Goal: Task Accomplishment & Management: Manage account settings

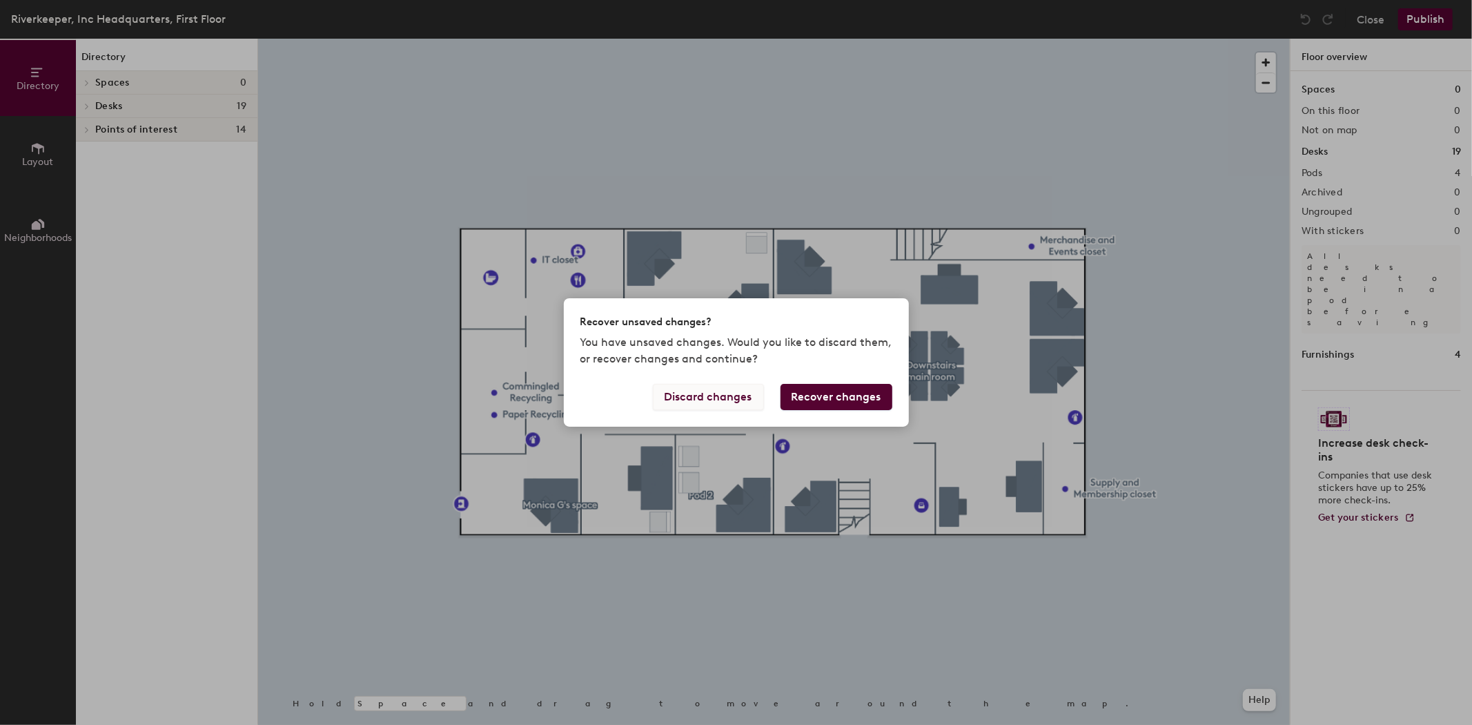
click at [718, 391] on button "Discard changes" at bounding box center [708, 397] width 111 height 26
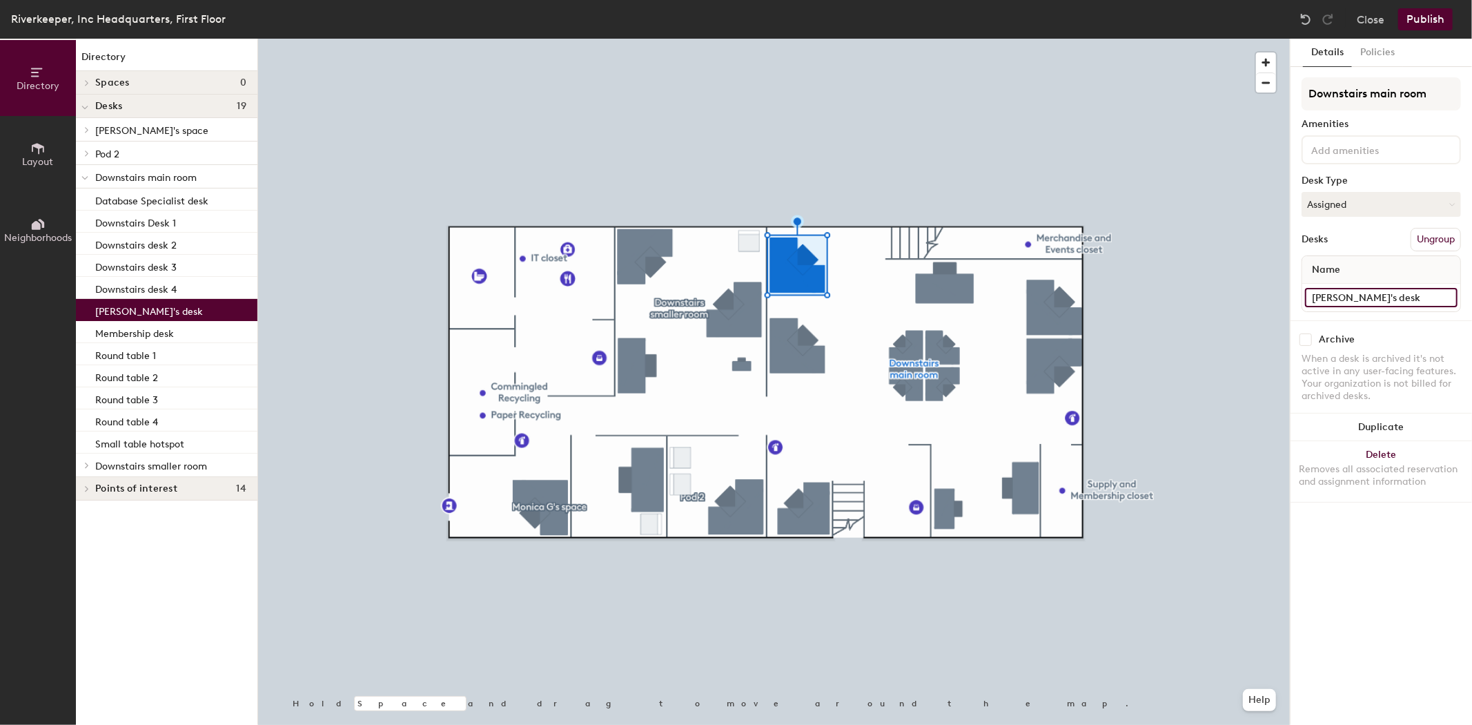
click at [1342, 298] on input "[PERSON_NAME]'s desk" at bounding box center [1381, 297] width 153 height 19
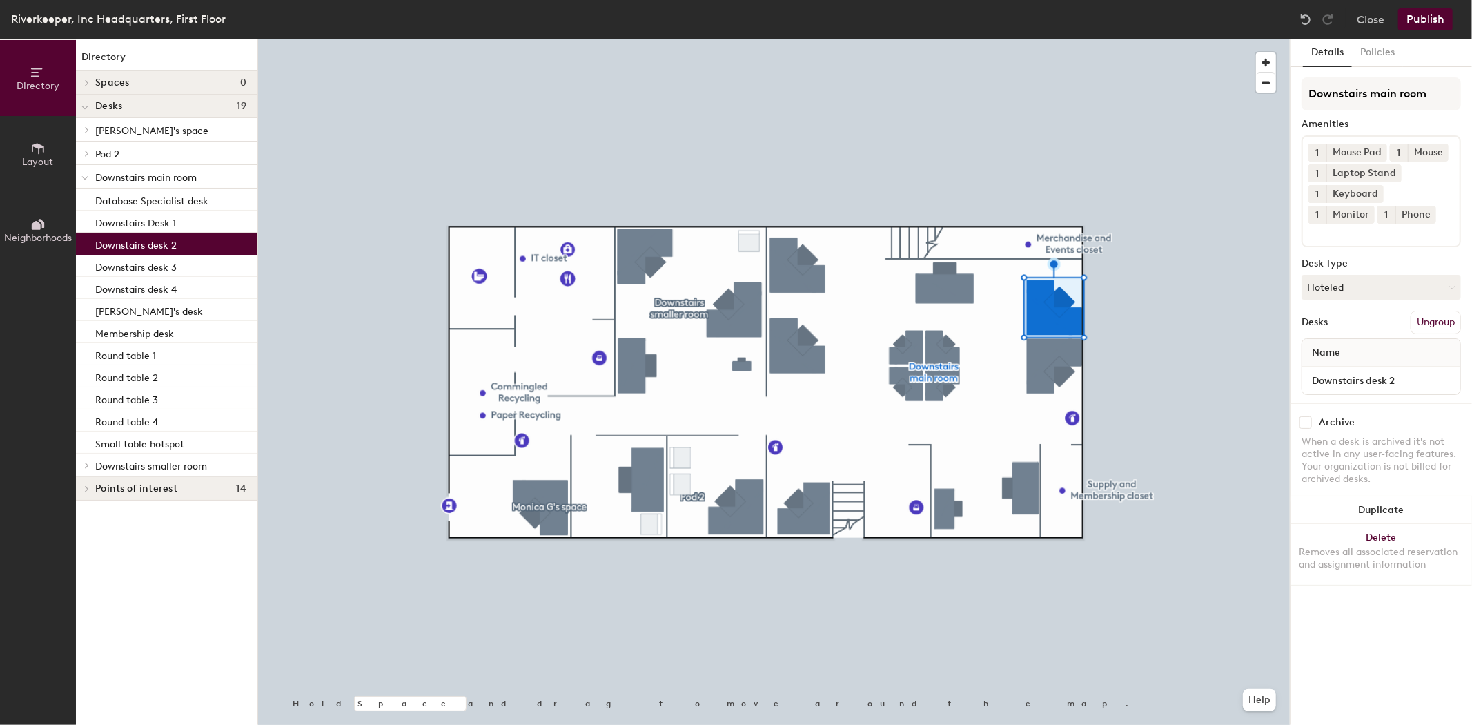
click at [1043, 39] on div at bounding box center [774, 39] width 1032 height 0
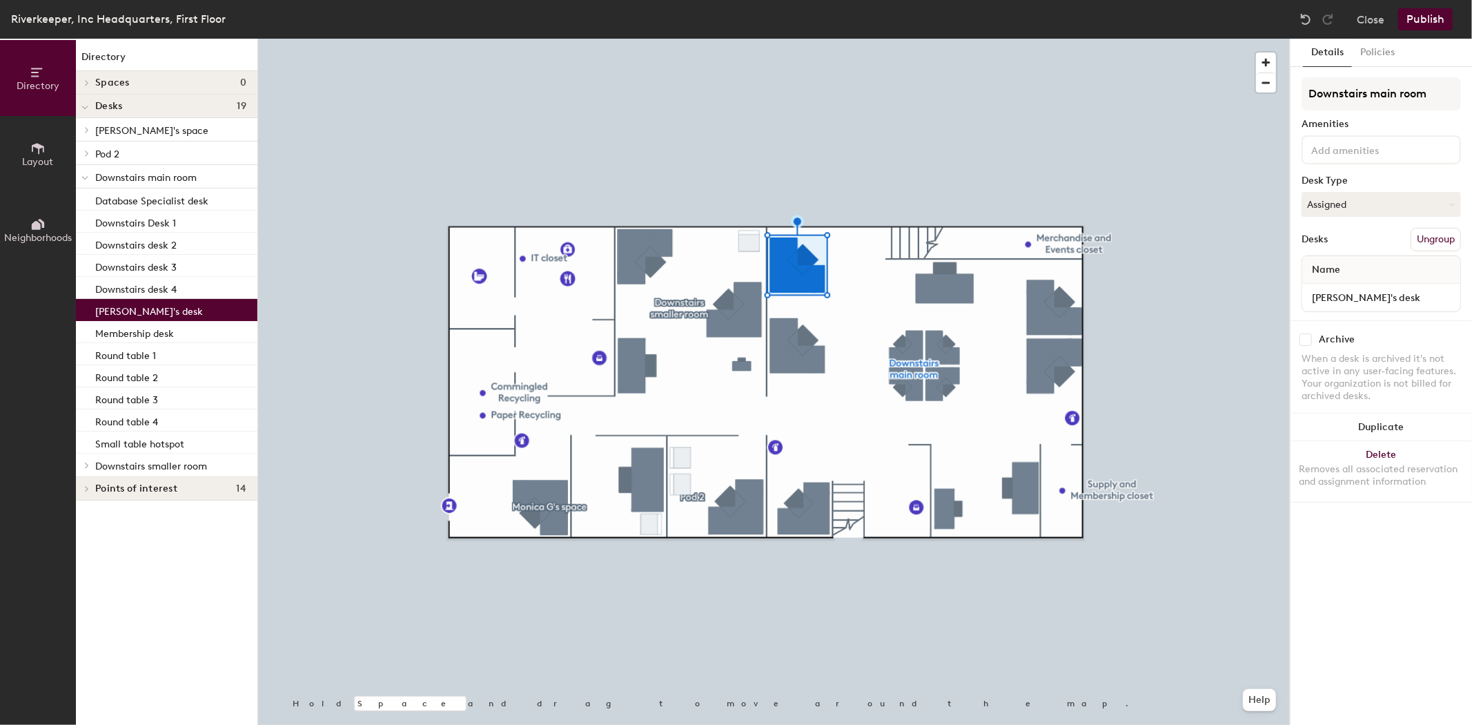
click at [818, 39] on div at bounding box center [774, 39] width 1032 height 0
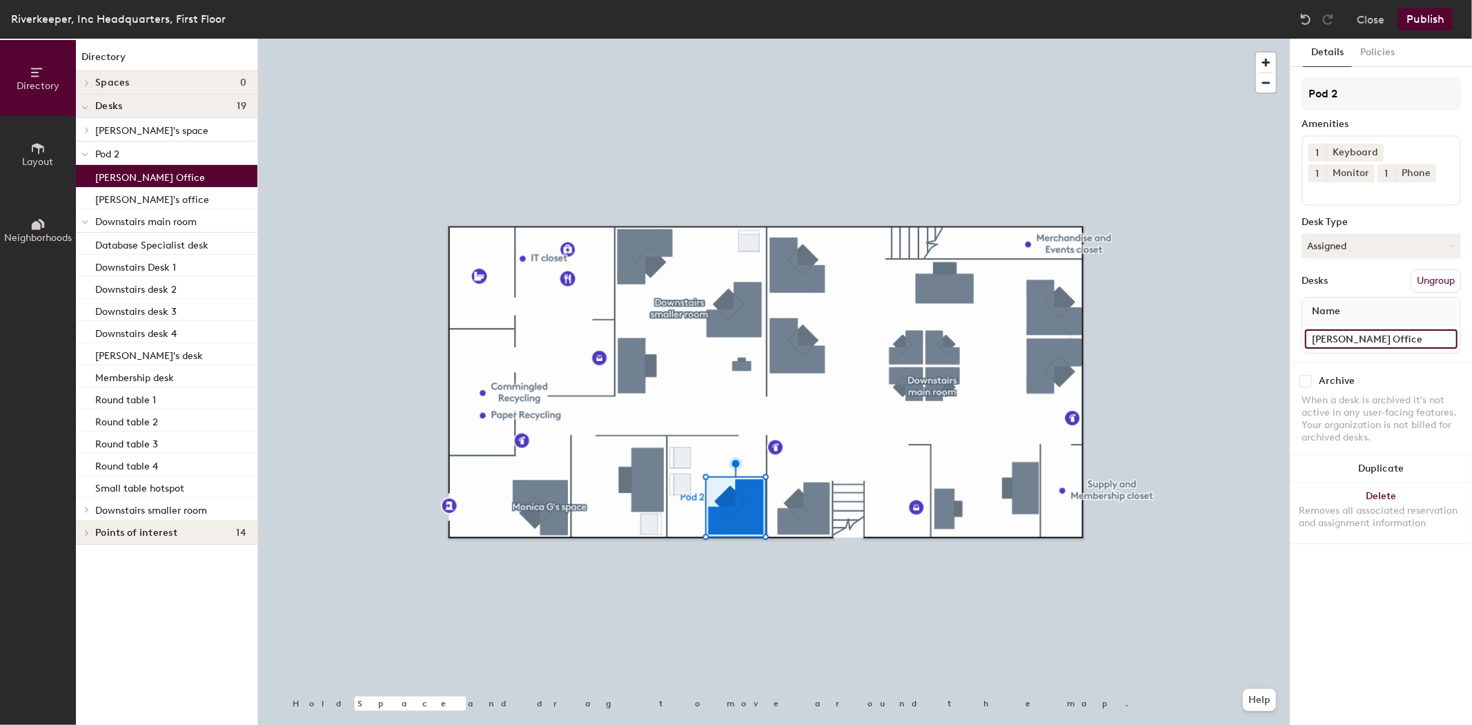
click at [1330, 333] on input "[PERSON_NAME] Office" at bounding box center [1381, 338] width 153 height 19
click at [1336, 336] on input "[PERSON_NAME] Office" at bounding box center [1381, 338] width 153 height 19
drag, startPoint x: 1336, startPoint y: 336, endPoint x: 1302, endPoint y: 346, distance: 35.2
click at [1302, 346] on div "[PERSON_NAME] Office" at bounding box center [1381, 339] width 158 height 28
type input "[PERSON_NAME]'s Office"
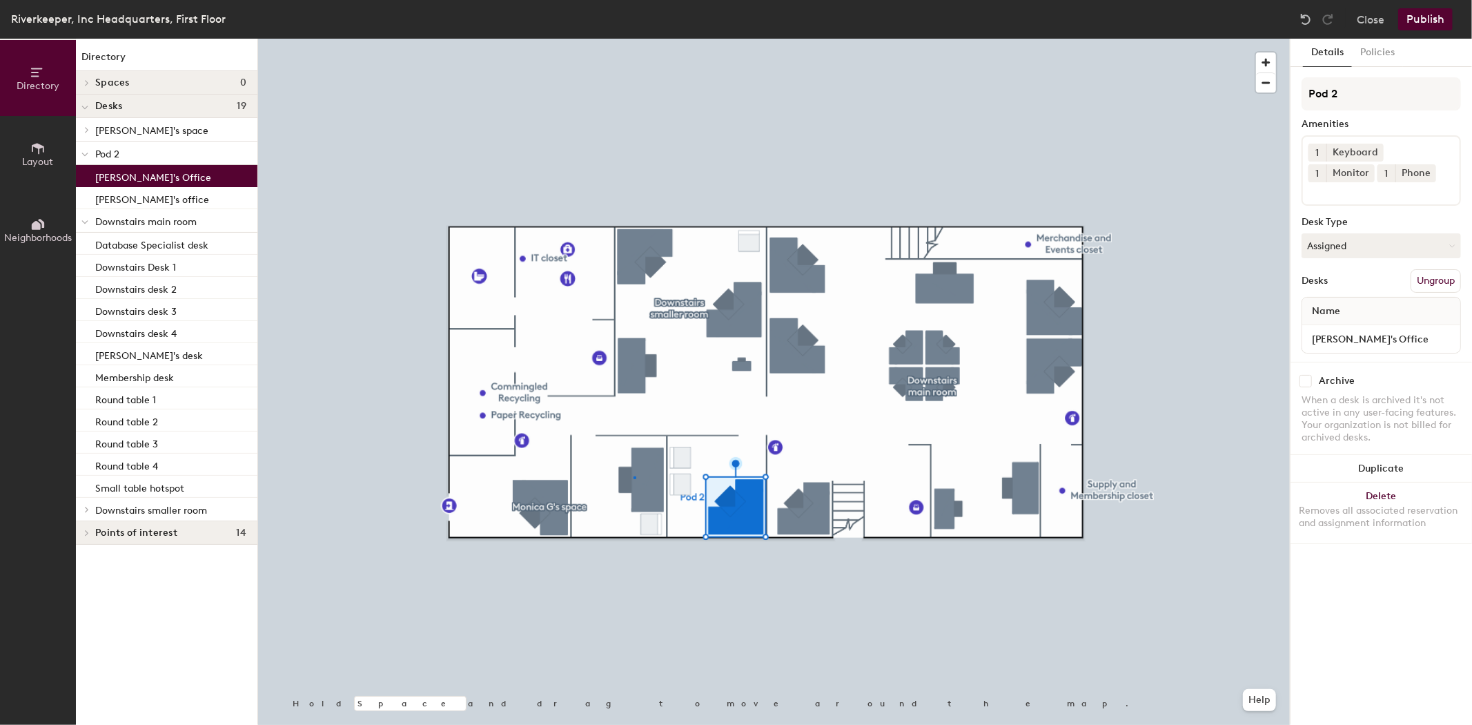
click at [635, 39] on div at bounding box center [774, 39] width 1032 height 0
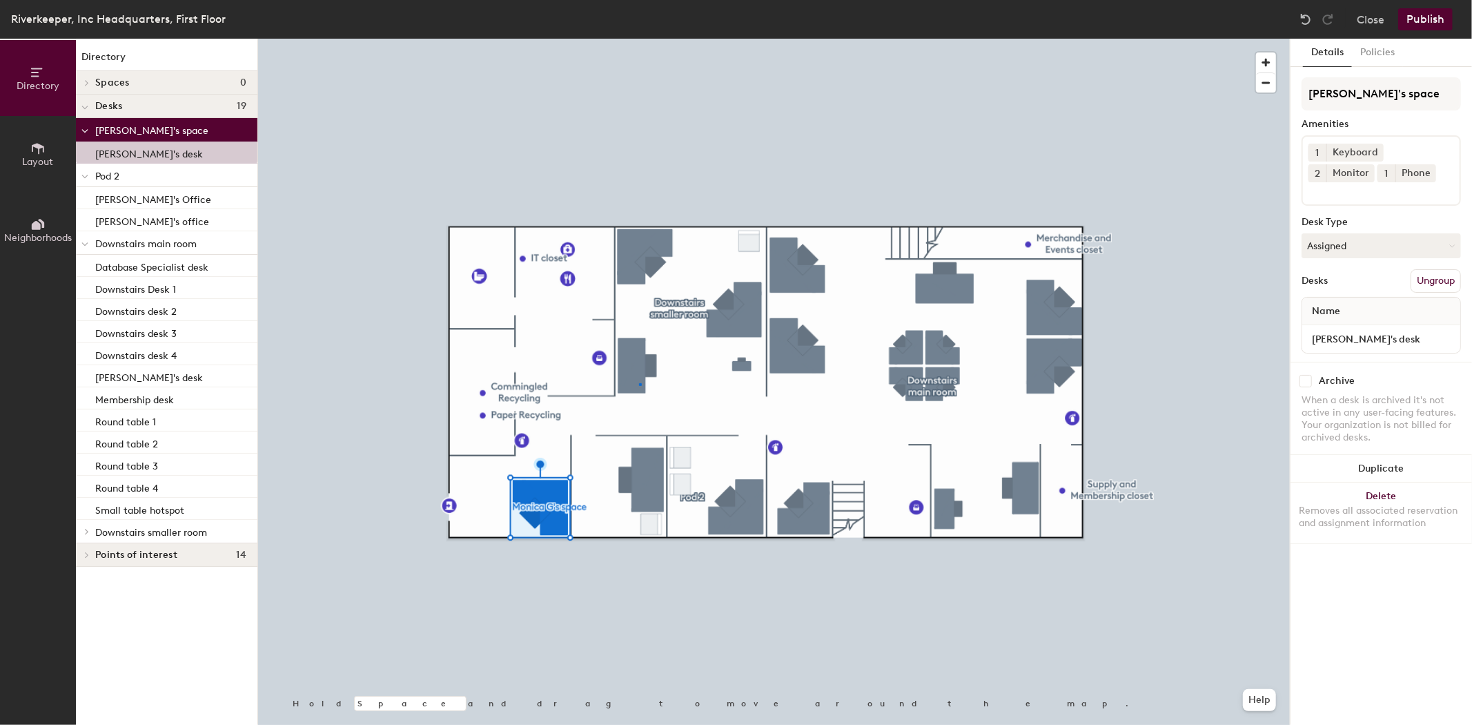
click at [639, 39] on div at bounding box center [774, 39] width 1032 height 0
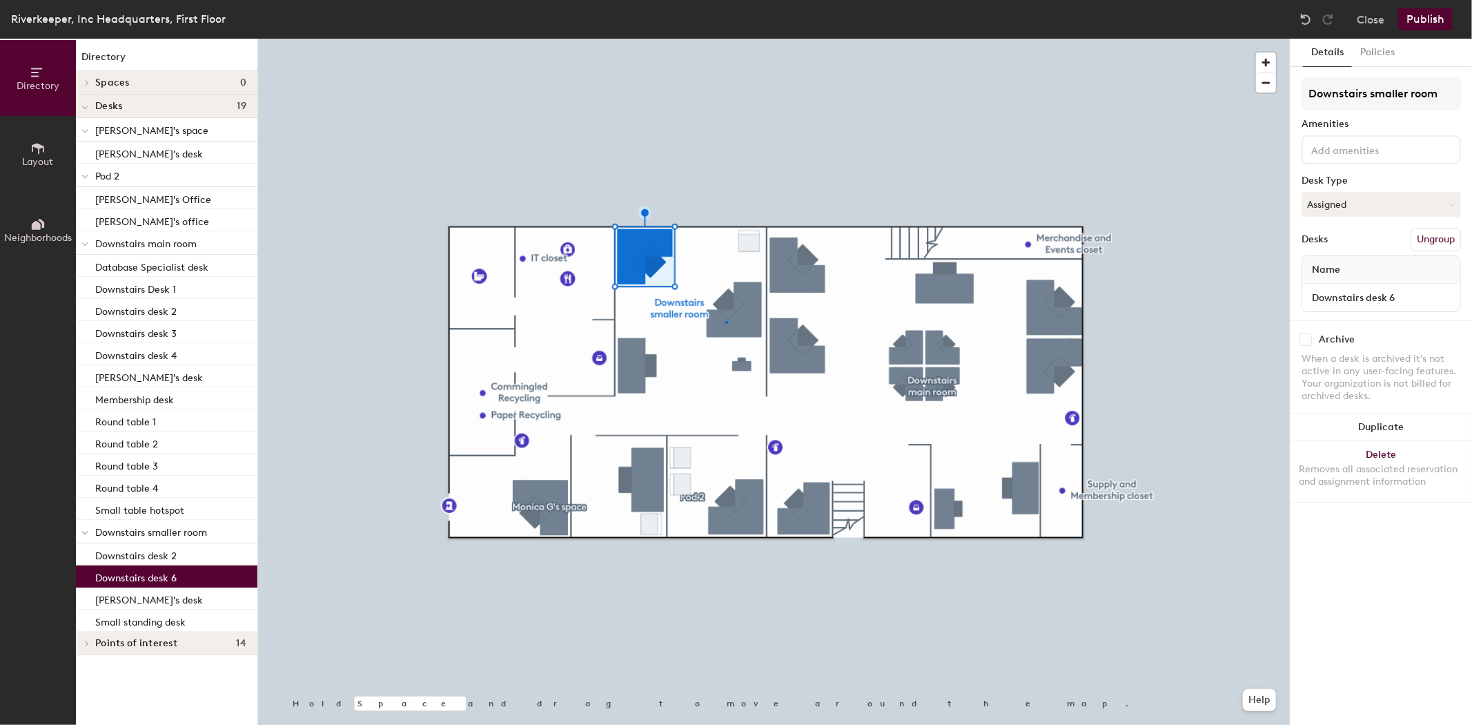
click at [725, 39] on div at bounding box center [774, 39] width 1032 height 0
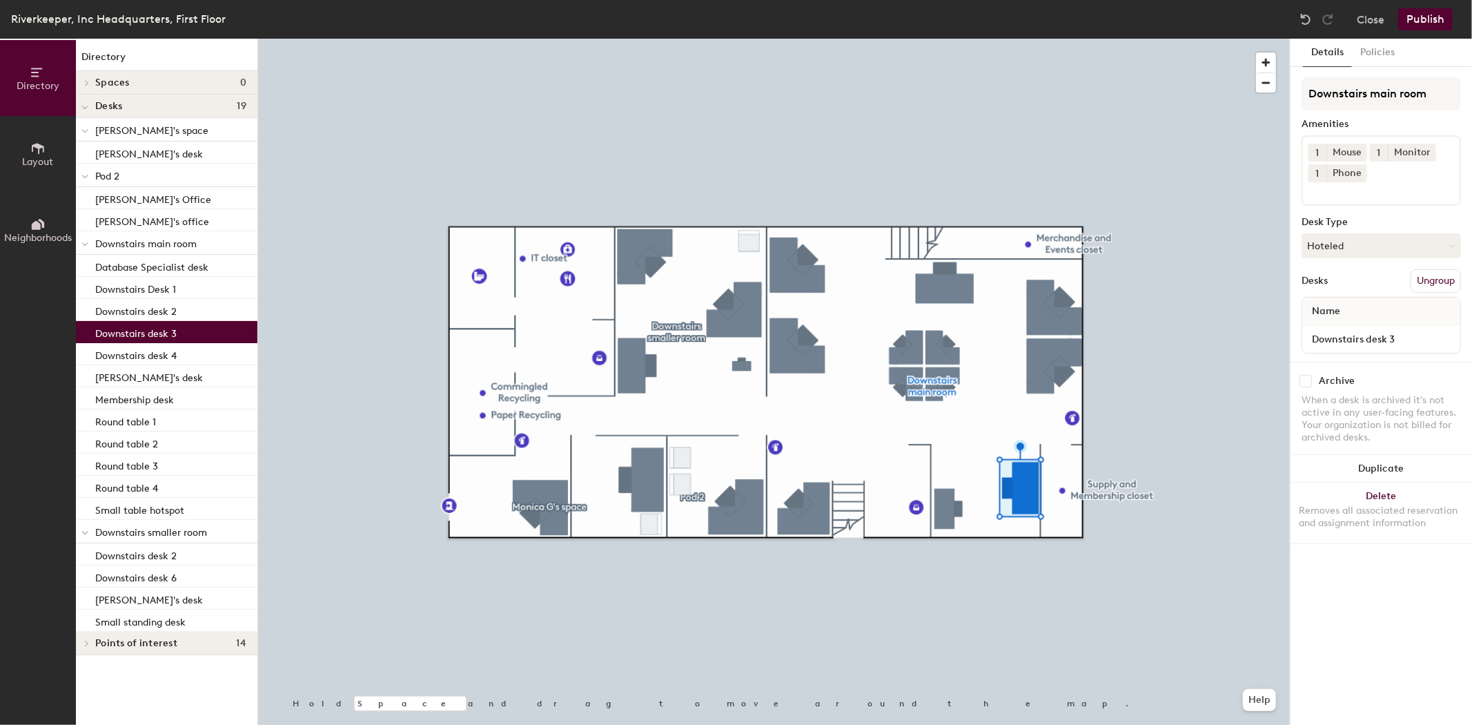
click at [939, 39] on div at bounding box center [774, 39] width 1032 height 0
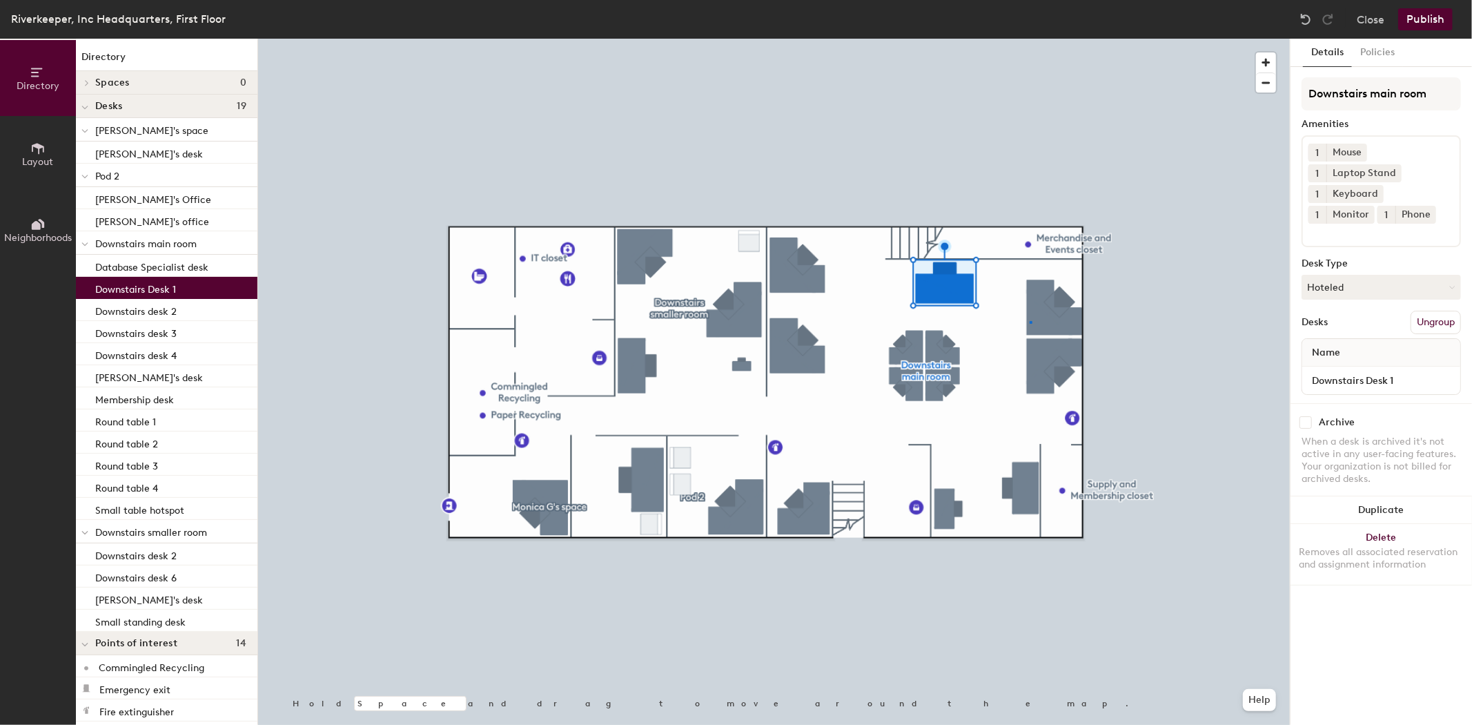
click at [1030, 39] on div at bounding box center [774, 39] width 1032 height 0
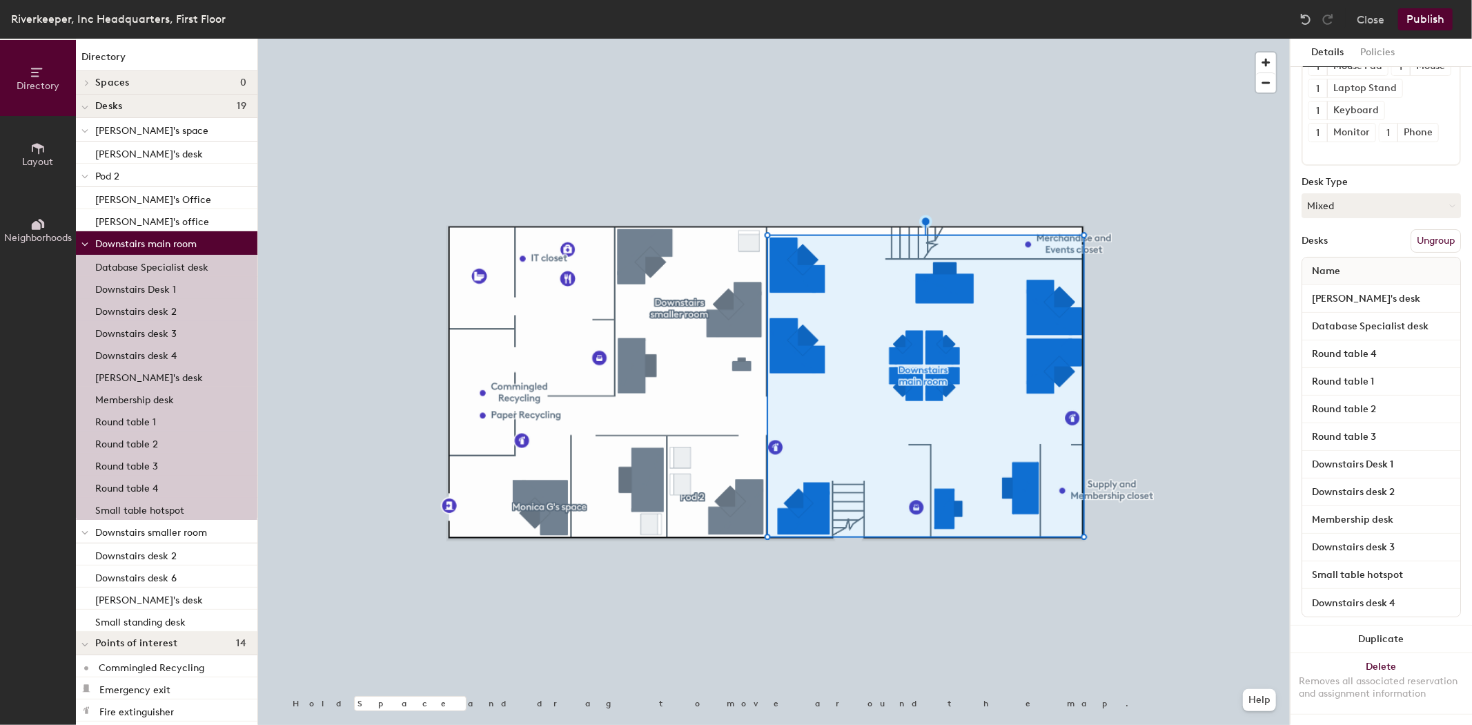
scroll to position [119, 0]
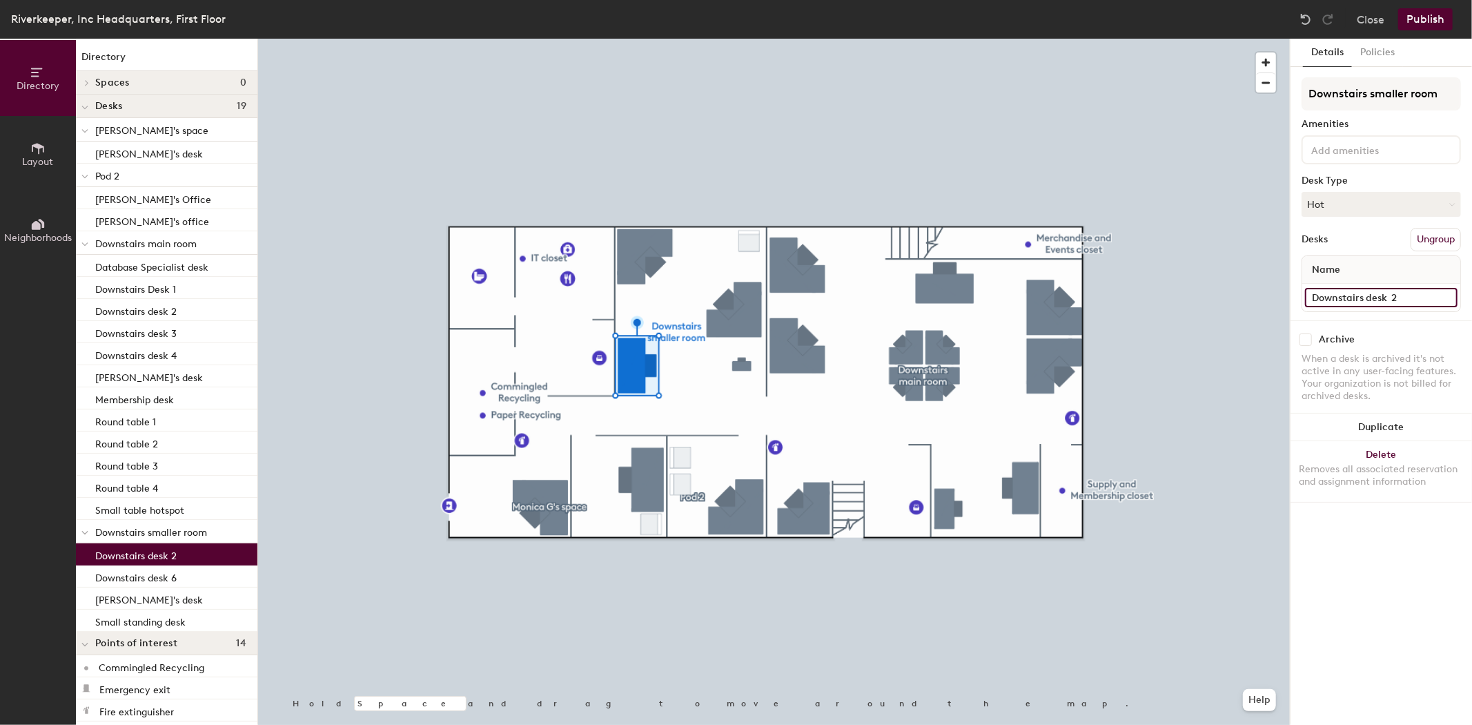
click at [1395, 293] on input "Downstairs desk 2" at bounding box center [1381, 297] width 153 height 19
click at [1397, 294] on input "Downstairs desk 2" at bounding box center [1381, 297] width 153 height 19
type input "Downstairs desk 5"
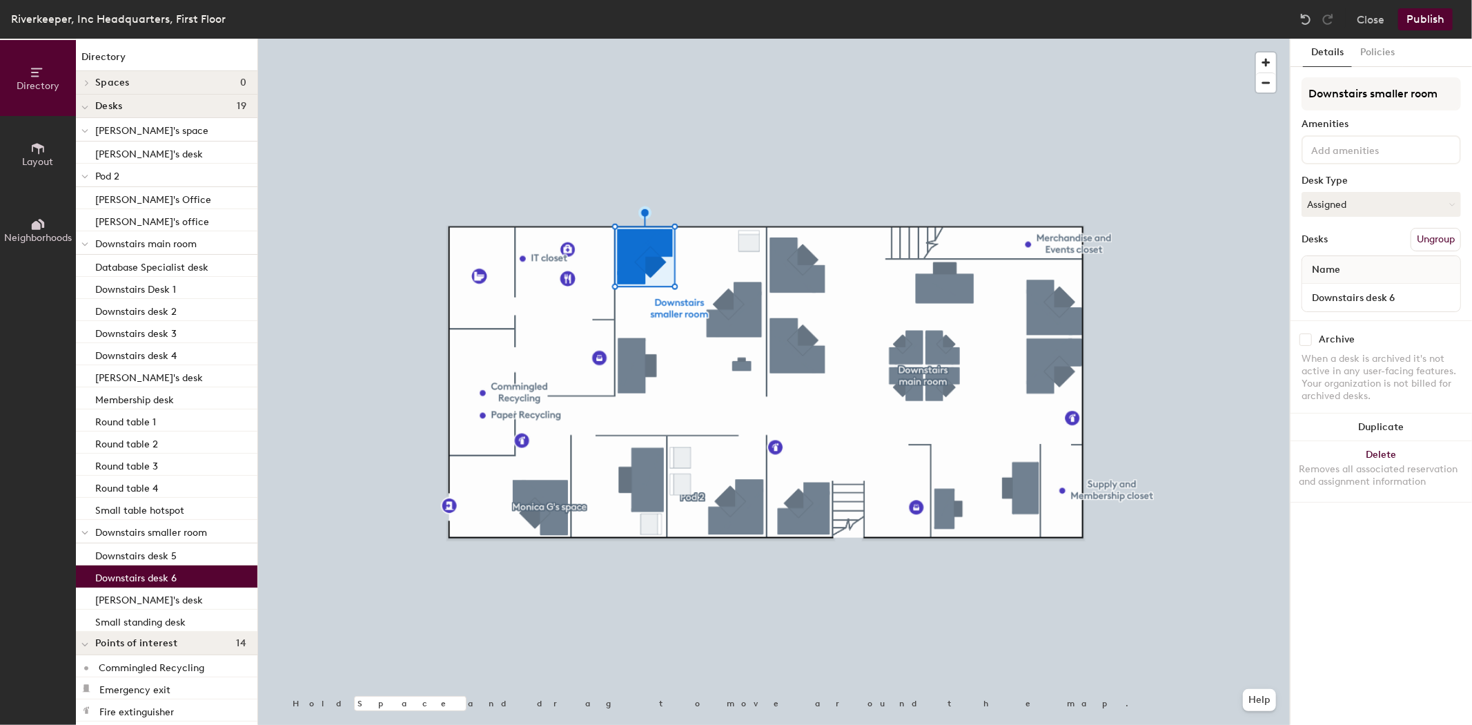
click at [1431, 15] on button "Publish" at bounding box center [1425, 19] width 55 height 22
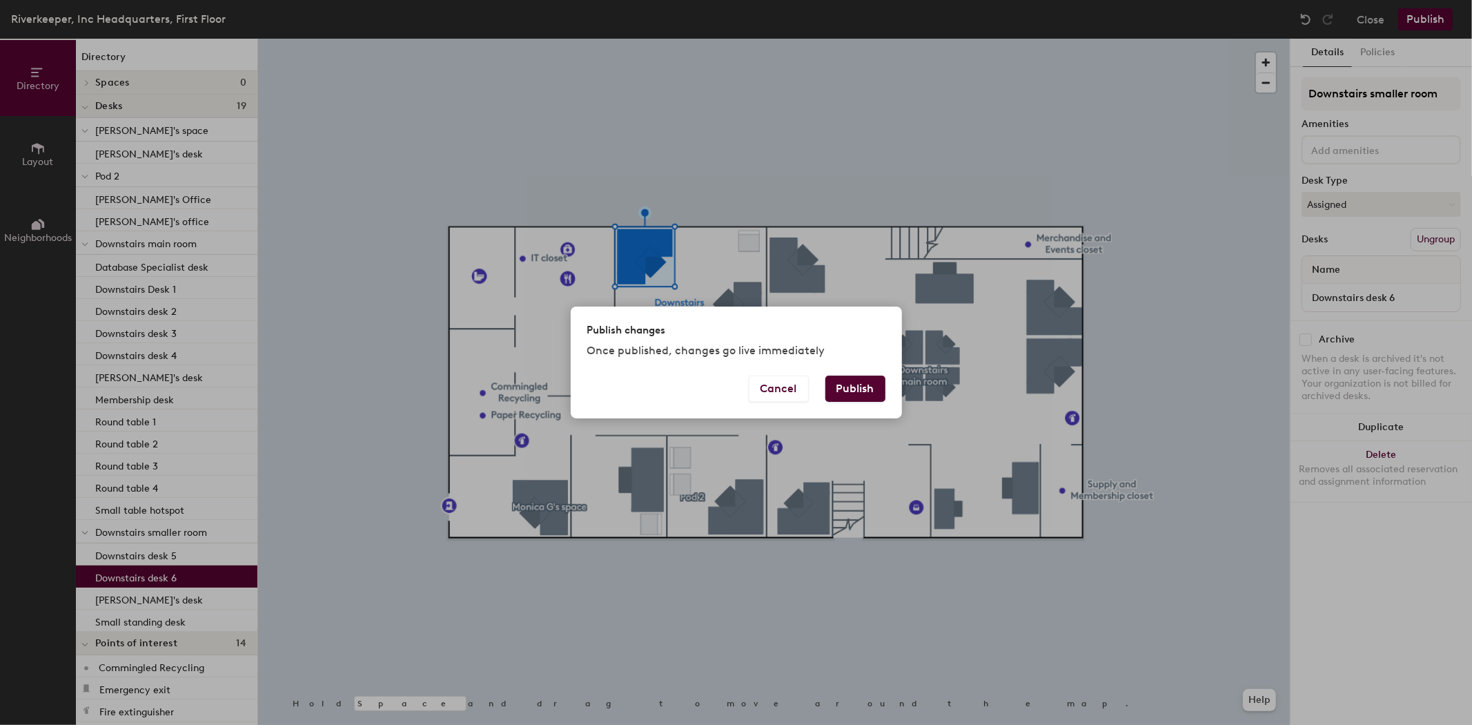
click at [864, 391] on button "Publish" at bounding box center [855, 388] width 60 height 26
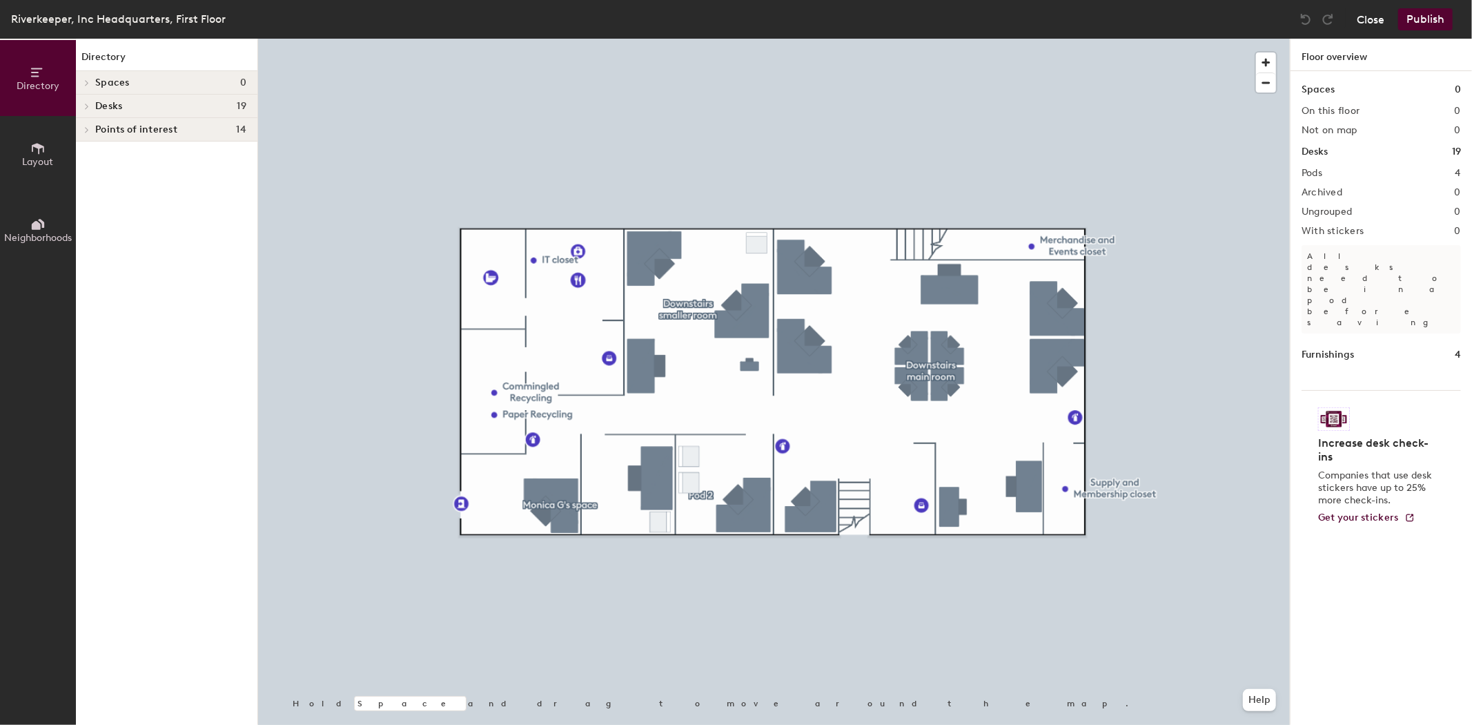
click at [1362, 23] on button "Close" at bounding box center [1371, 19] width 28 height 22
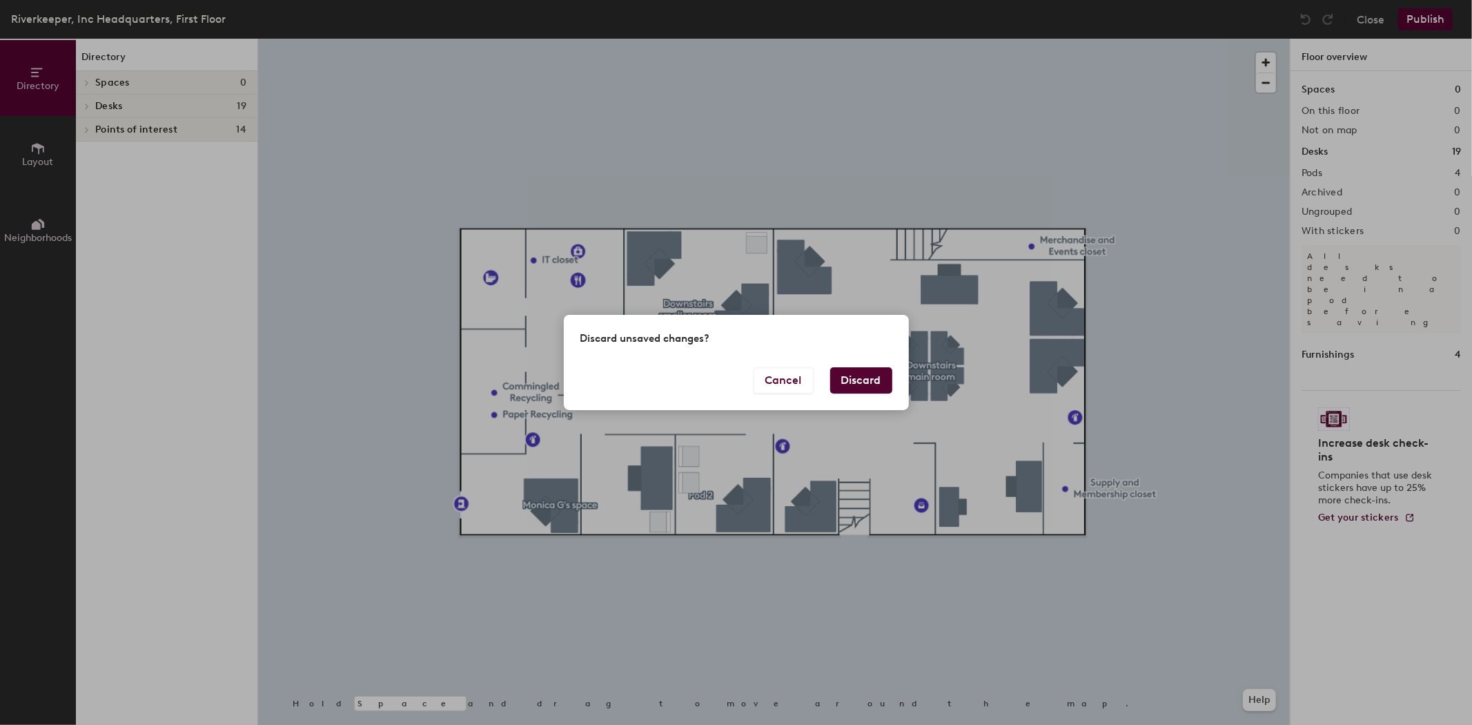
click at [860, 380] on button "Discard" at bounding box center [861, 380] width 62 height 26
